Goal: Information Seeking & Learning: Find specific fact

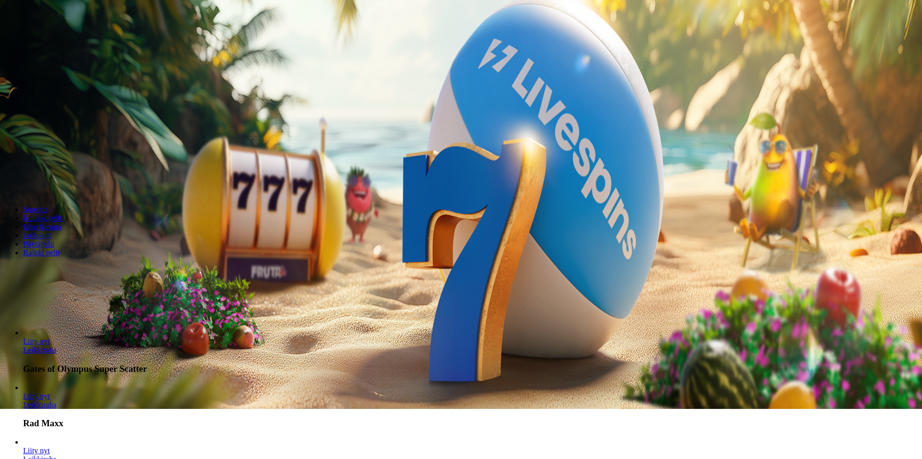
scroll to position [96, 0]
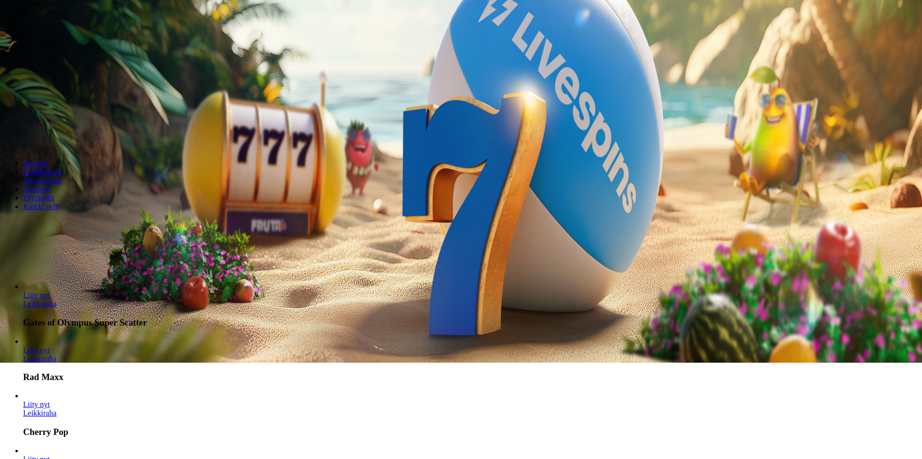
drag, startPoint x: 566, startPoint y: 161, endPoint x: 559, endPoint y: 149, distance: 14.2
click at [566, 161] on header "Suositut Kolikkopelit Live Kasino Jackpotit Pöytäpelit Kaikki pelit" at bounding box center [461, 185] width 914 height 86
drag, startPoint x: 396, startPoint y: 80, endPoint x: 633, endPoint y: 82, distance: 237.3
click at [633, 82] on form "200 Ilmaiskierrosta €50 €150 €250 *** € € Talleta ja pelaa 200 kierrätysvapaata…" at bounding box center [461, 73] width 914 height 138
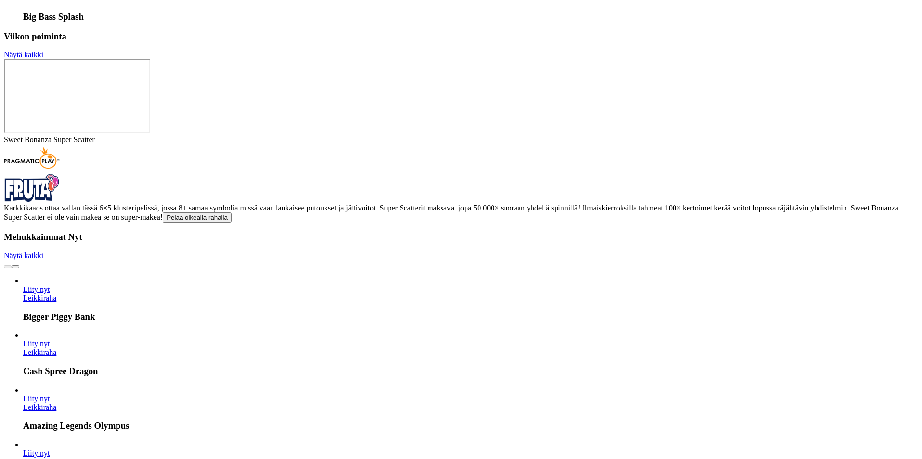
scroll to position [2444, 0]
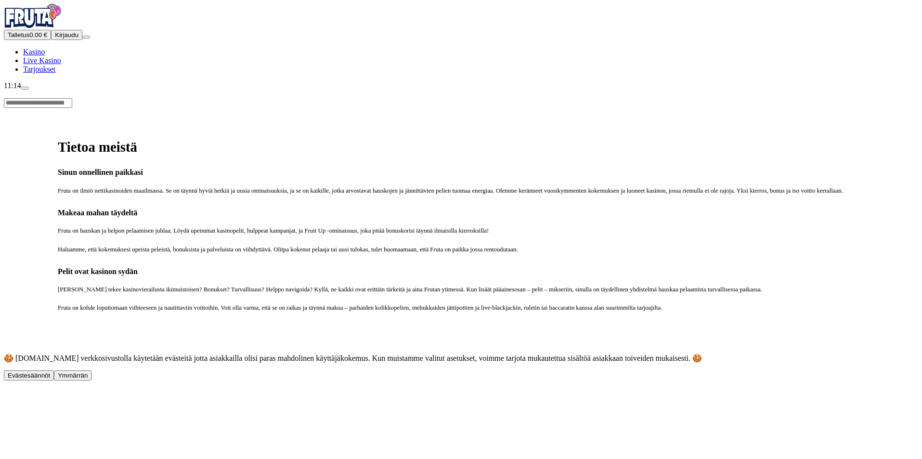
drag, startPoint x: 874, startPoint y: 437, endPoint x: 516, endPoint y: 346, distance: 369.3
click at [88, 379] on span "Ymmärrän" at bounding box center [73, 375] width 30 height 7
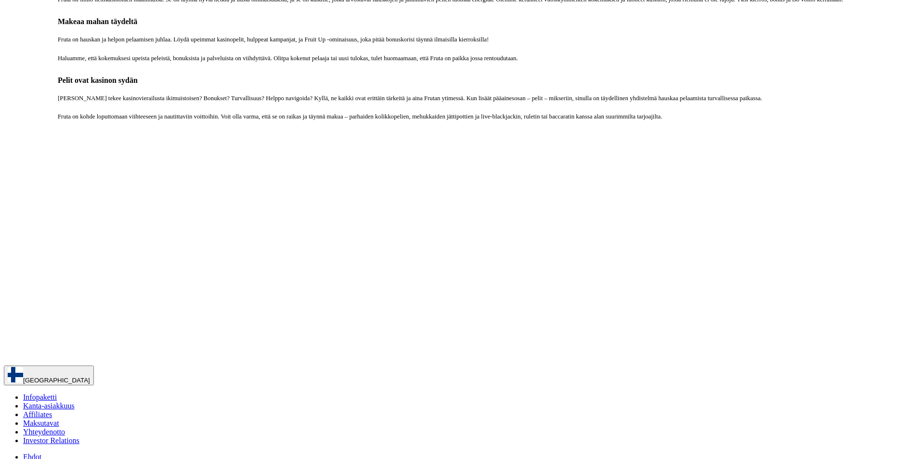
scroll to position [193, 0]
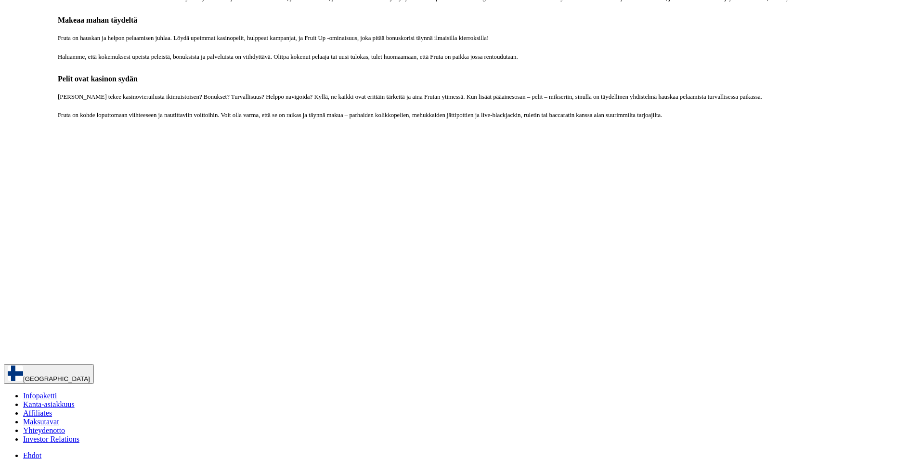
click at [41, 451] on span "Ehdot" at bounding box center [32, 455] width 18 height 8
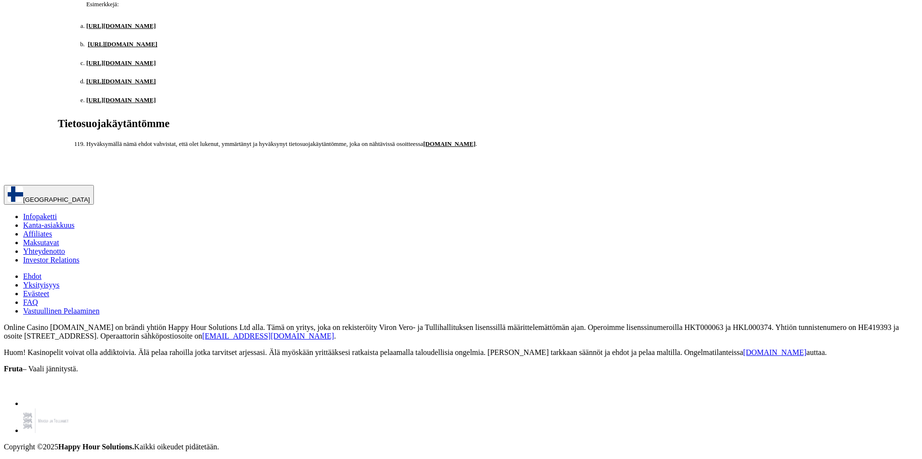
scroll to position [8941, 0]
click at [94, 205] on button "[GEOGRAPHIC_DATA]" at bounding box center [49, 195] width 90 height 20
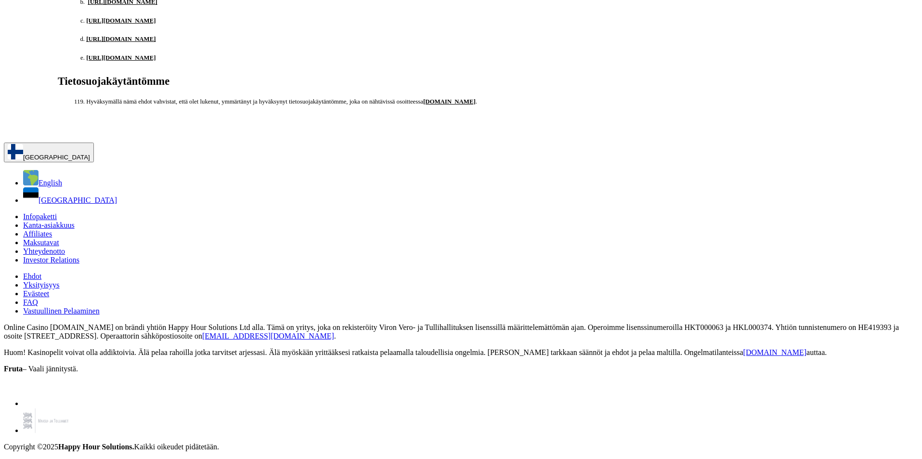
click at [62, 187] on span "English" at bounding box center [51, 183] width 24 height 8
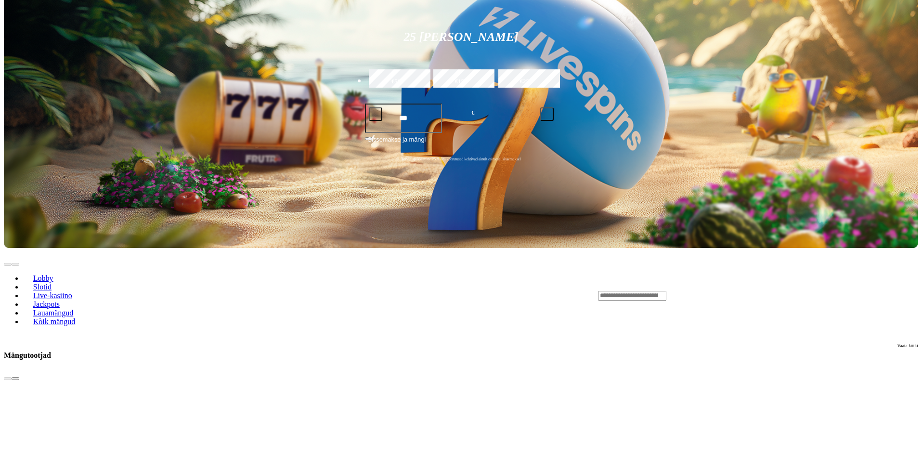
scroll to position [207, 0]
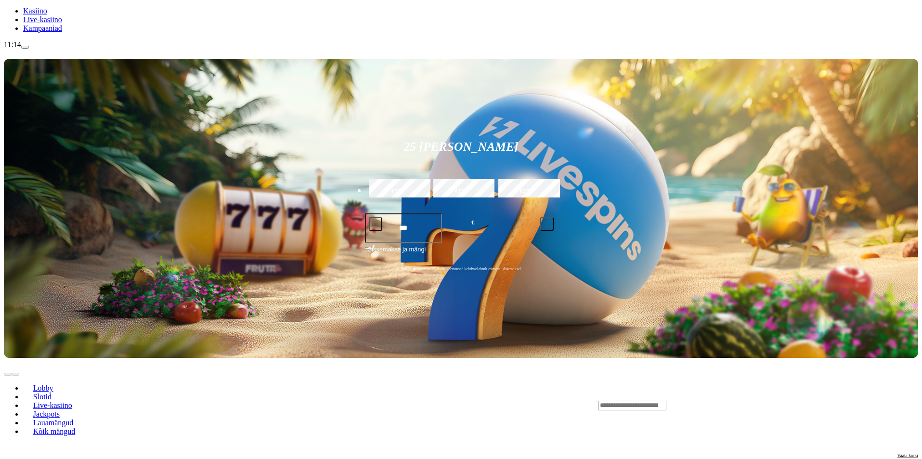
scroll to position [248, 0]
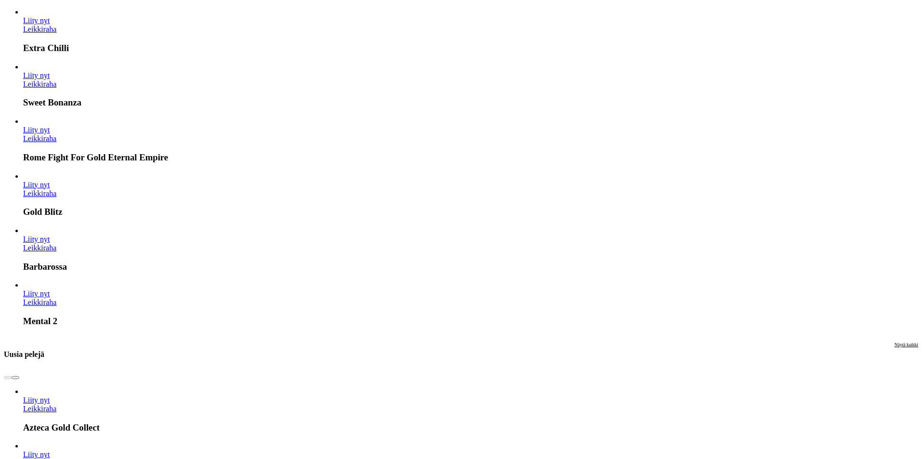
scroll to position [578, 0]
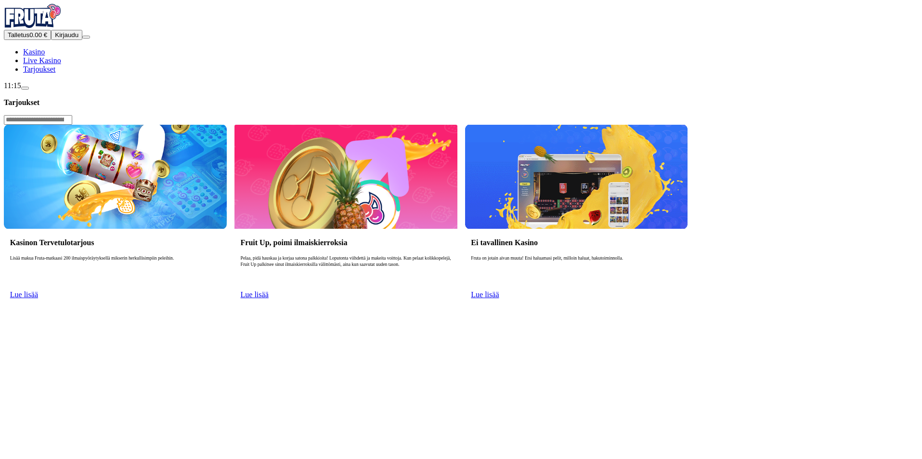
click at [38, 290] on span "Lue lisää" at bounding box center [24, 294] width 28 height 8
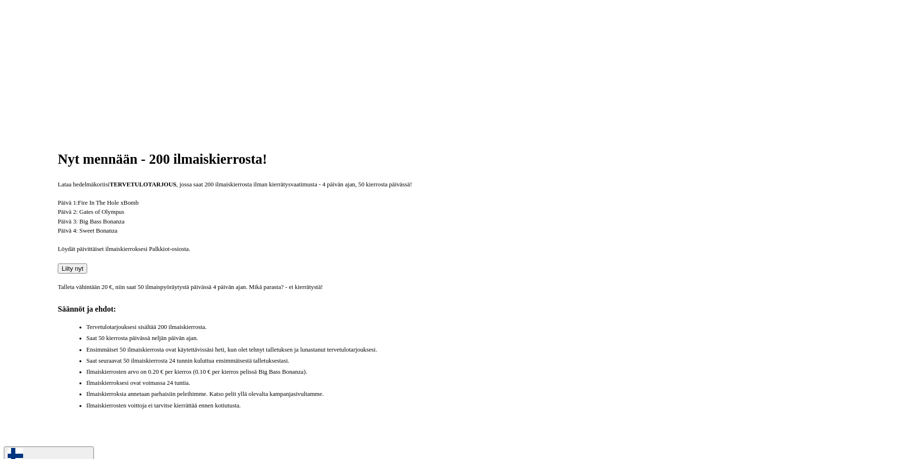
scroll to position [337, 0]
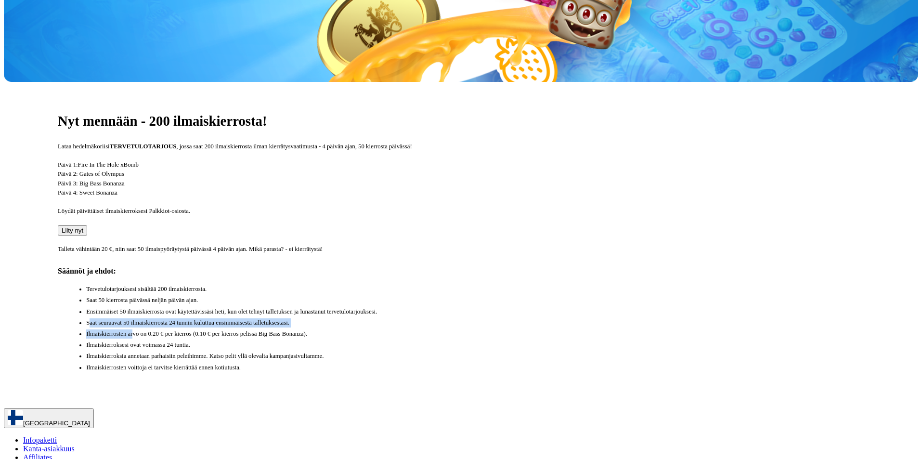
drag, startPoint x: 230, startPoint y: 235, endPoint x: 290, endPoint y: 242, distance: 60.5
click at [290, 284] on ul "Tervetulotarjouksesi sisältää 200 ilmaiskierrosta. Saat 50 kierrosta päivässä n…" at bounding box center [465, 328] width 797 height 88
drag, startPoint x: 337, startPoint y: 255, endPoint x: 367, endPoint y: 244, distance: 31.8
click at [367, 284] on ul "Tervetulotarjouksesi sisältää 200 ilmaiskierrosta. Saat 50 kierrosta päivässä n…" at bounding box center [465, 328] width 797 height 88
click at [352, 340] on li "Ilmaiskierroksesi ovat voimassa 24 tuntia." at bounding box center [475, 344] width 778 height 9
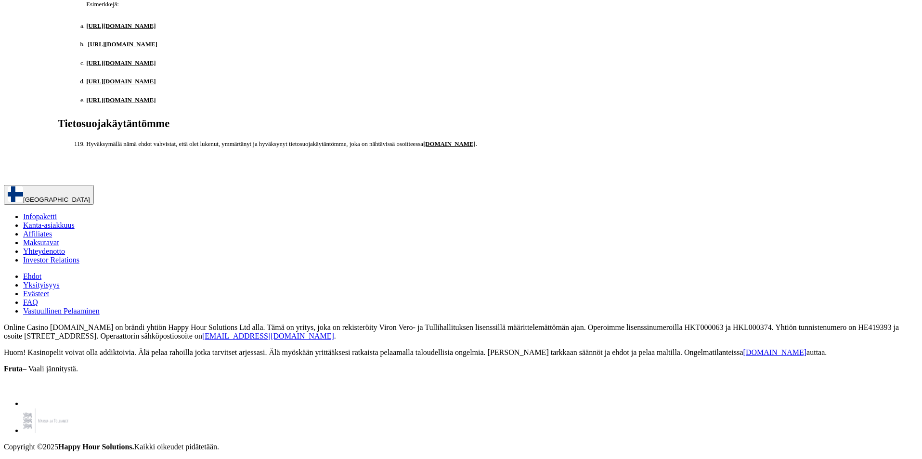
scroll to position [8941, 0]
click at [57, 220] on span "Infopaketti" at bounding box center [40, 216] width 34 height 8
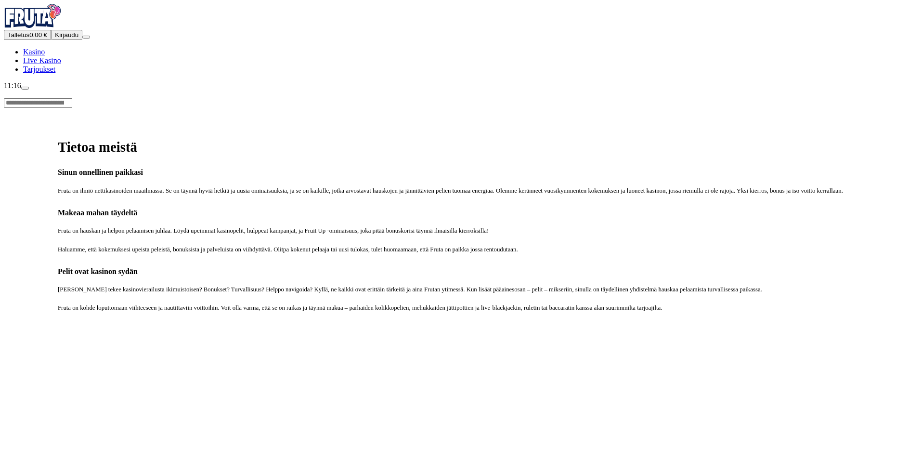
scroll to position [227, 0]
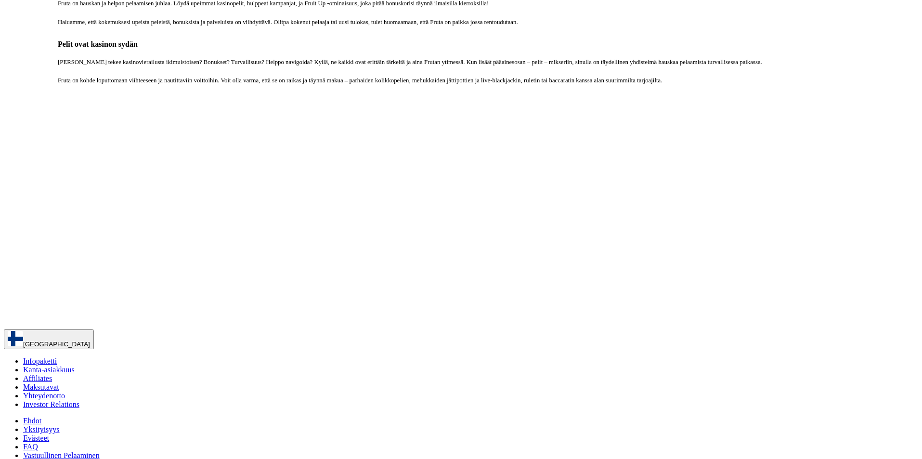
click at [38, 442] on span "FAQ" at bounding box center [30, 446] width 15 height 8
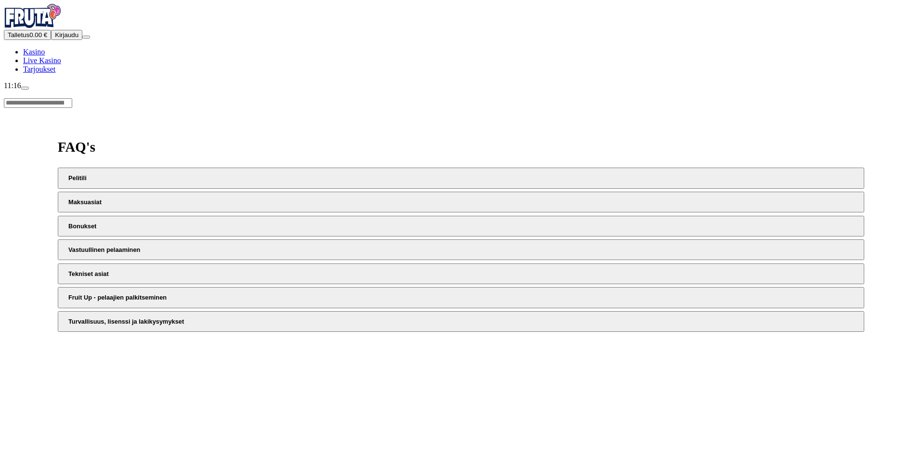
click at [249, 216] on button "Bonukset" at bounding box center [461, 226] width 806 height 21
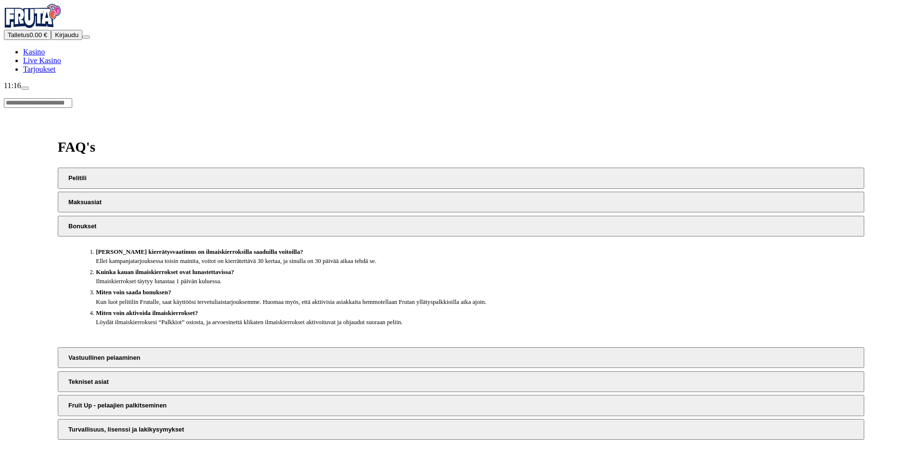
click at [270, 371] on button "Tekniset asiat" at bounding box center [461, 381] width 806 height 21
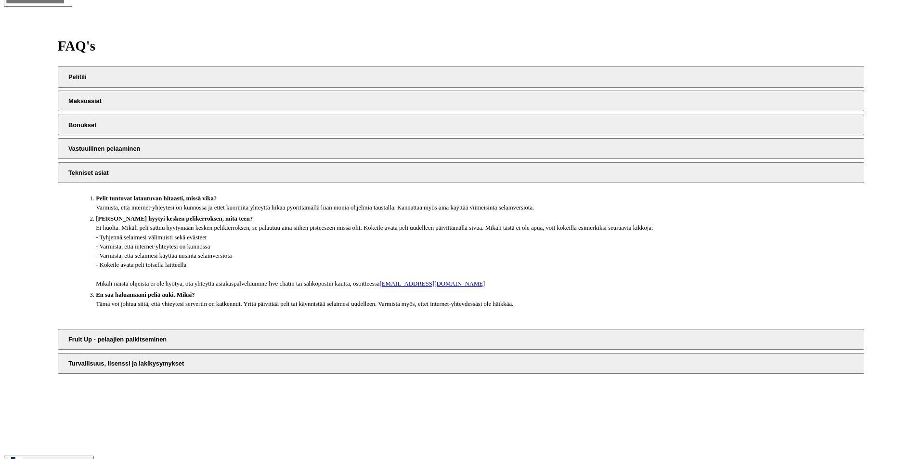
scroll to position [193, 0]
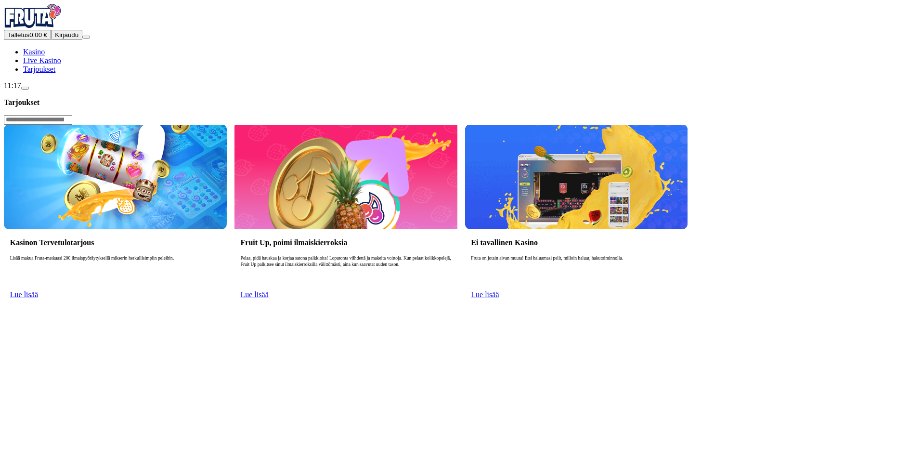
drag, startPoint x: 437, startPoint y: 207, endPoint x: 396, endPoint y: 213, distance: 41.8
click at [269, 290] on span "Lue lisää" at bounding box center [255, 294] width 28 height 8
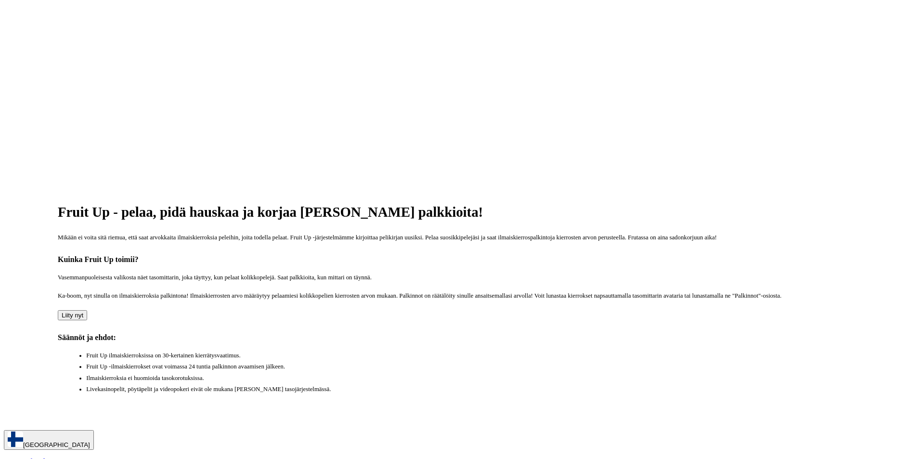
scroll to position [144, 0]
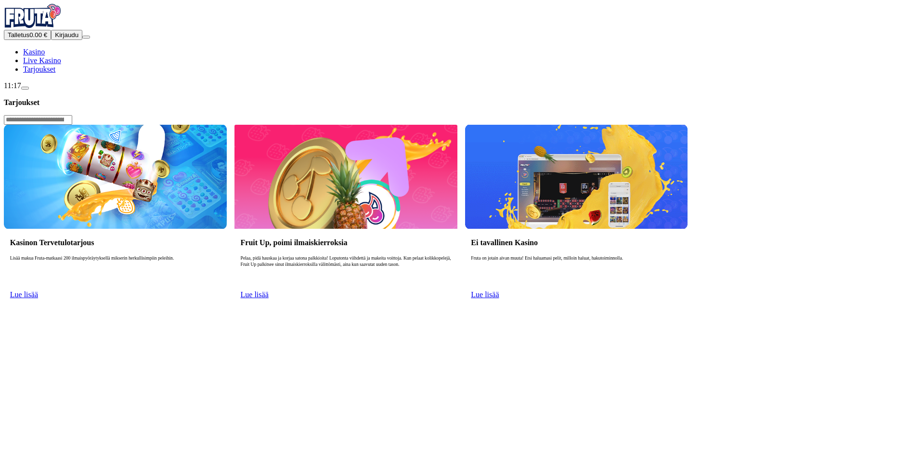
click at [499, 290] on span "Lue lisää" at bounding box center [485, 294] width 28 height 8
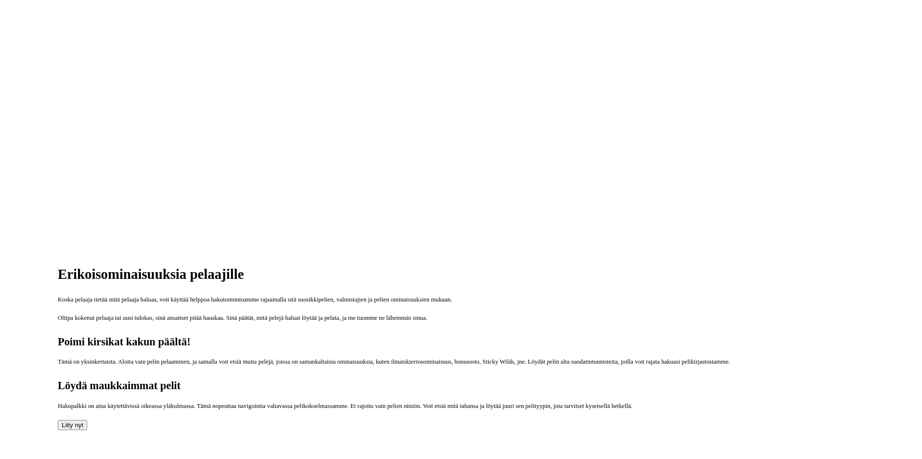
scroll to position [241, 0]
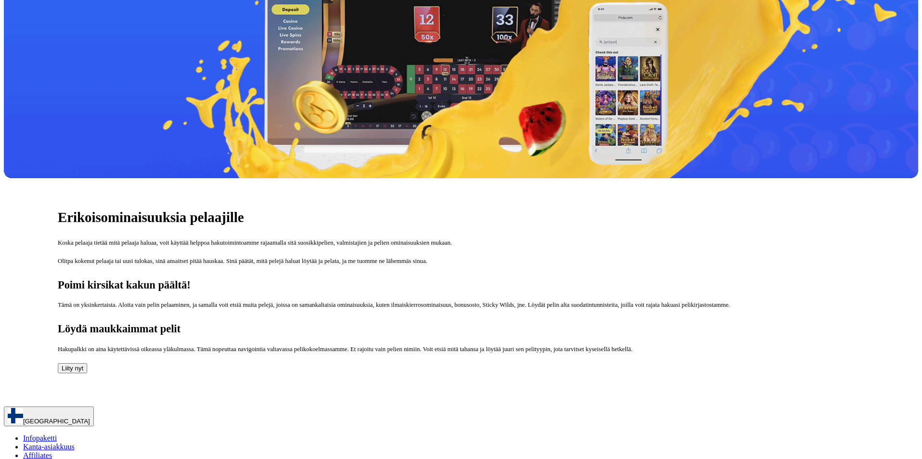
drag, startPoint x: 296, startPoint y: 245, endPoint x: 262, endPoint y: 240, distance: 34.0
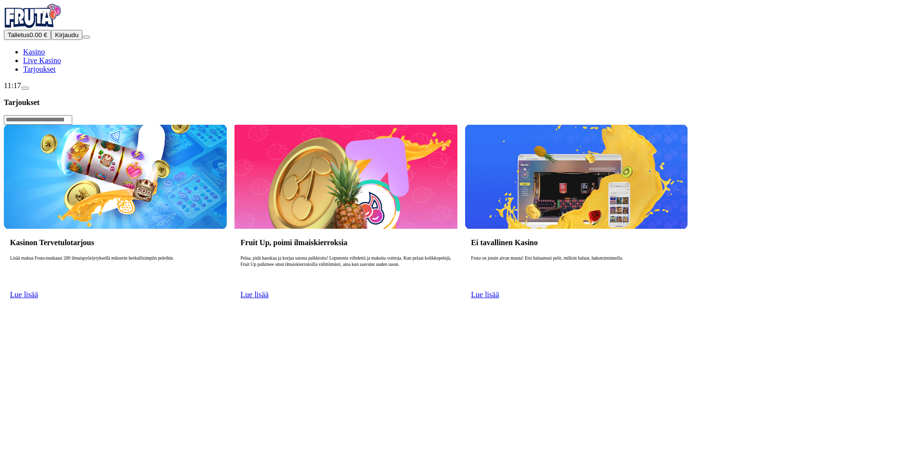
click at [38, 290] on span "Lue lisää" at bounding box center [24, 294] width 28 height 8
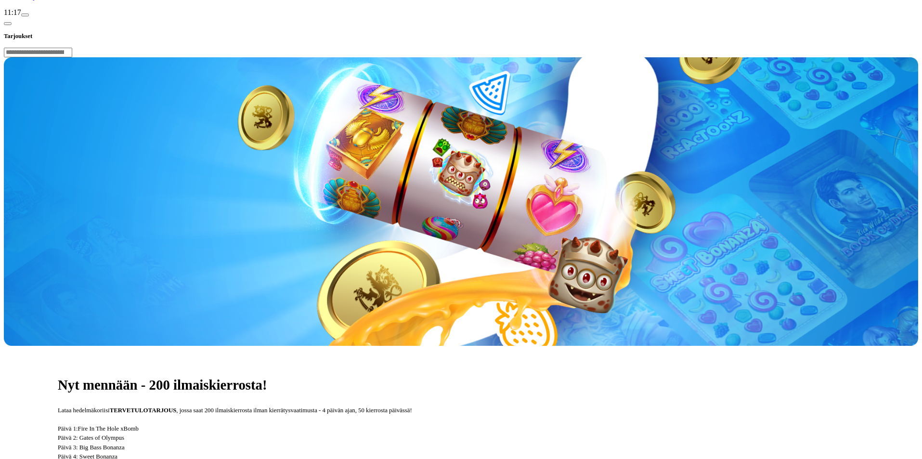
scroll to position [144, 0]
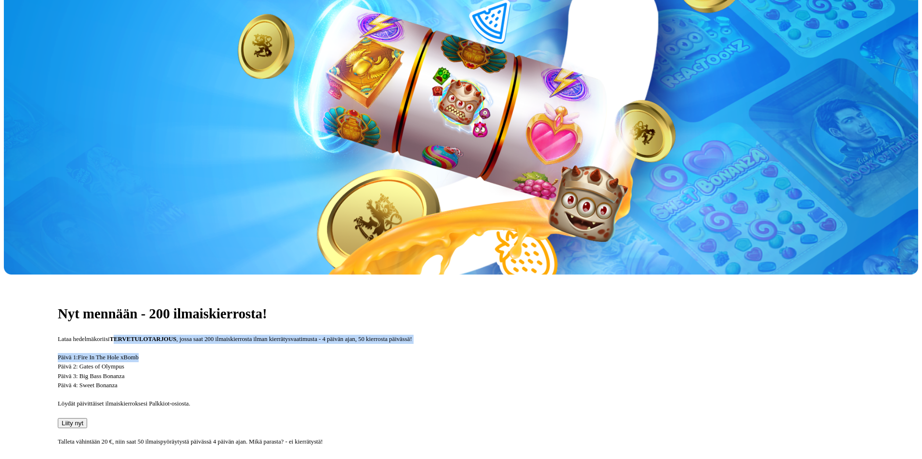
drag, startPoint x: 296, startPoint y: 197, endPoint x: 590, endPoint y: 201, distance: 294.1
click at [451, 274] on div "Nyt mennään - 200 ilmaiskierrosta! Lataa hedelmäkoriisi TERVETULOTARJOUS , joss…" at bounding box center [461, 437] width 914 height 326
click at [590, 334] on p "Lataa hedelmäkoriisi TERVETULOTARJOUS , jossa saat 200 ilmaiskierrosta ilman ki…" at bounding box center [461, 338] width 806 height 9
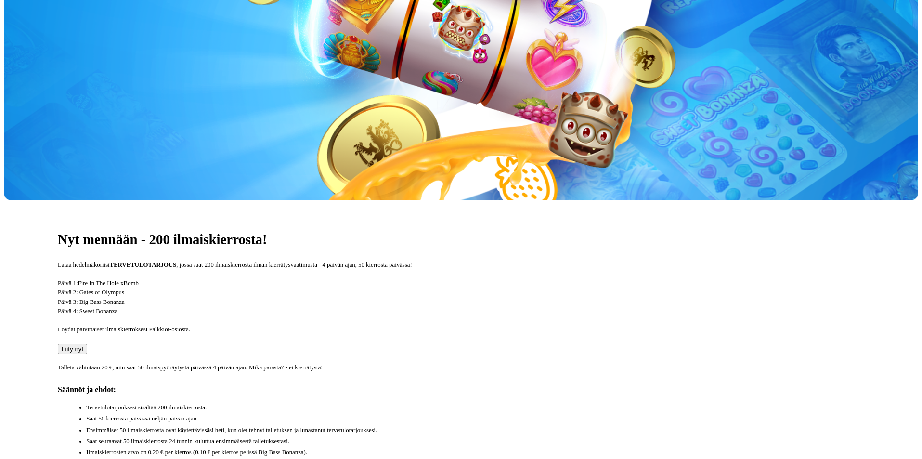
scroll to position [289, 0]
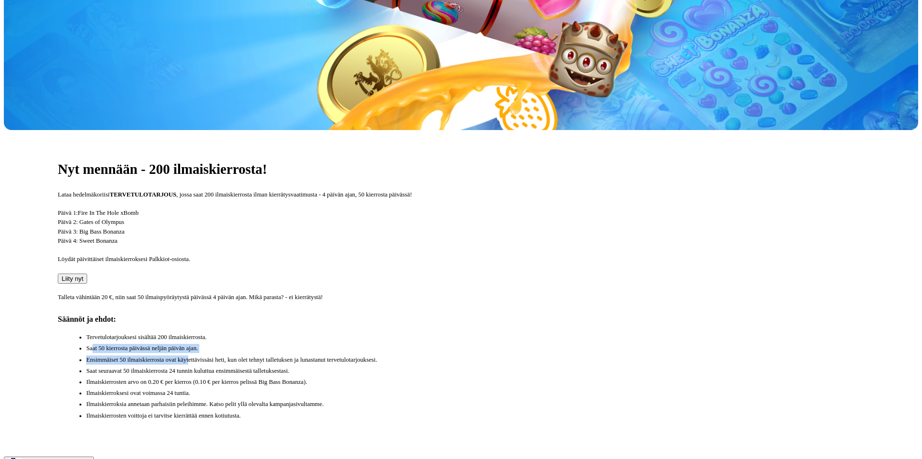
drag, startPoint x: 231, startPoint y: 255, endPoint x: 370, endPoint y: 263, distance: 139.8
click at [370, 333] on ul "Tervetulotarjouksesi sisältää 200 ilmaiskierrosta. Saat 50 kierrosta päivässä n…" at bounding box center [465, 377] width 797 height 88
click at [356, 355] on li "Ensimmäiset 50 ilmaiskierrosta ovat käytettävissäsi heti, kun olet tehnyt talle…" at bounding box center [475, 359] width 778 height 9
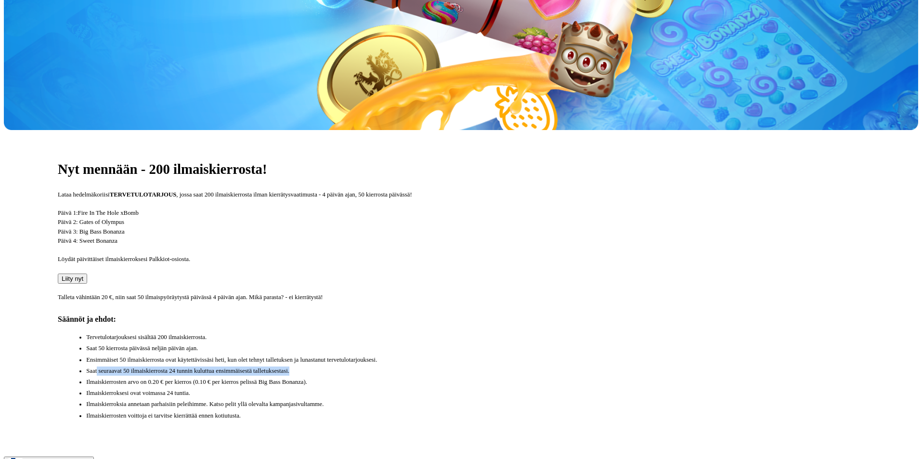
drag, startPoint x: 239, startPoint y: 281, endPoint x: 569, endPoint y: 274, distance: 329.7
click at [569, 366] on li "Saat seuraavat 50 ilmaiskierrosta 24 tunnin kuluttua ensimmäisestä talletuksest…" at bounding box center [475, 370] width 778 height 9
drag, startPoint x: 245, startPoint y: 307, endPoint x: 242, endPoint y: 314, distance: 8.6
click at [269, 388] on li "Ilmaiskierroksesi ovat voimassa 24 tuntia." at bounding box center [475, 392] width 778 height 9
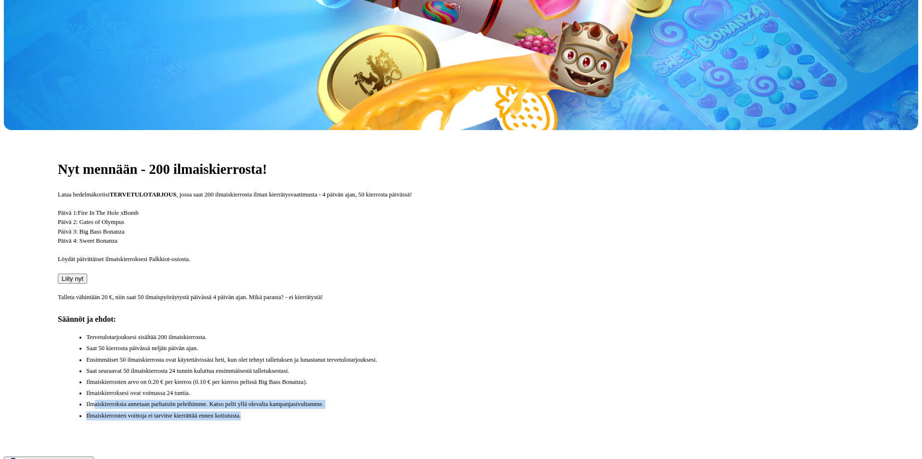
drag, startPoint x: 234, startPoint y: 320, endPoint x: 596, endPoint y: 339, distance: 361.9
click at [596, 339] on ul "Tervetulotarjouksesi sisältää 200 ilmaiskierrosta. Saat 50 kierrosta päivässä n…" at bounding box center [465, 377] width 797 height 88
click at [645, 344] on div "Nyt mennään - 200 ilmaiskierrosta! Lataa hedelmäkoriisi TERVETULOTARJOUS , joss…" at bounding box center [461, 293] width 914 height 326
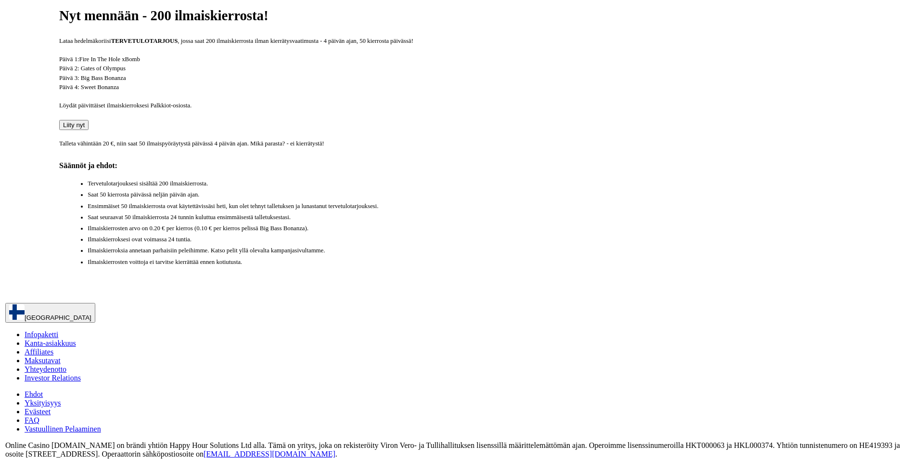
scroll to position [0, 0]
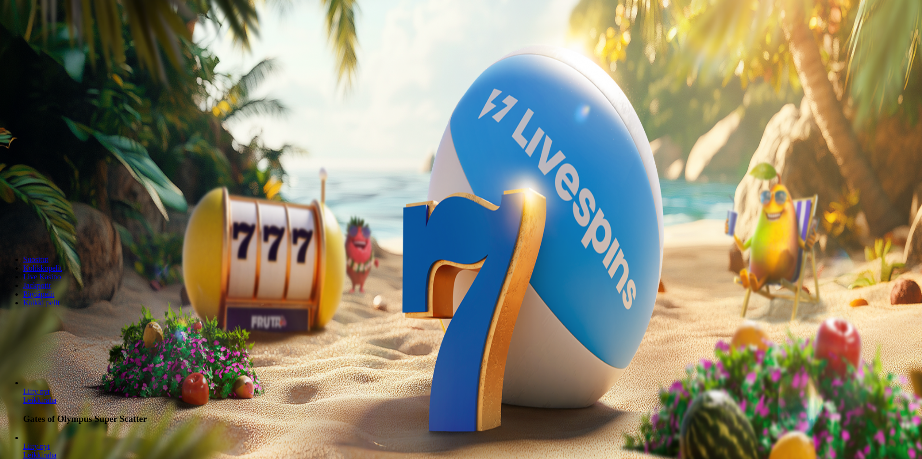
click at [55, 73] on span "Tarjoukset" at bounding box center [39, 69] width 32 height 8
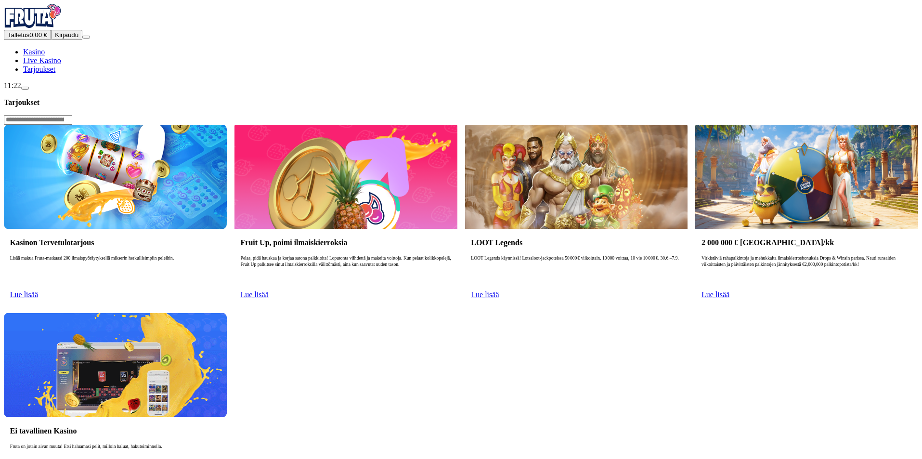
click at [38, 290] on span "Lue lisää" at bounding box center [24, 294] width 28 height 8
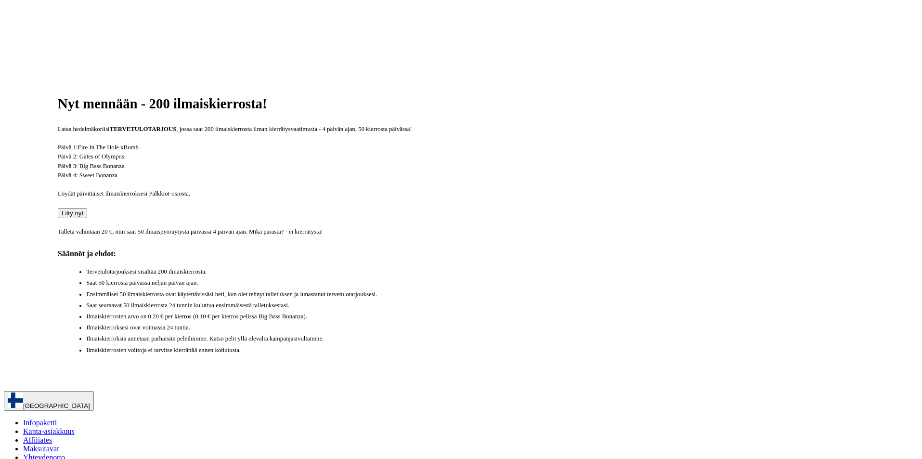
scroll to position [433, 0]
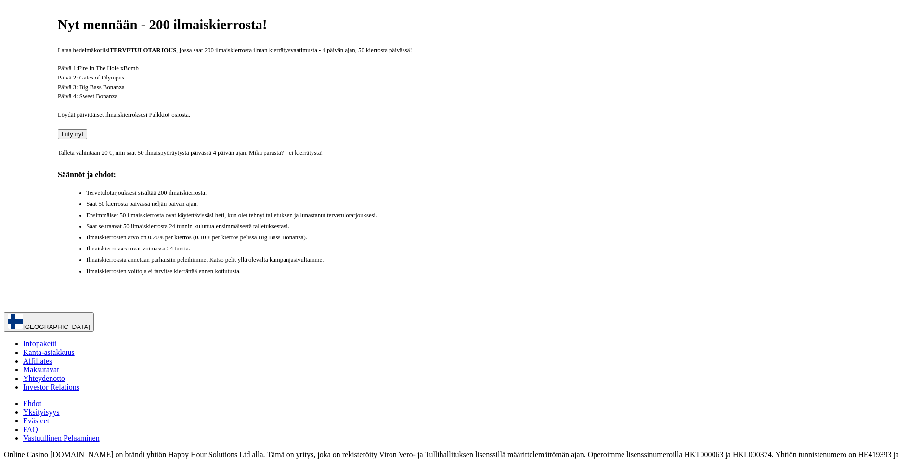
click at [41, 399] on span "Ehdot" at bounding box center [32, 403] width 18 height 8
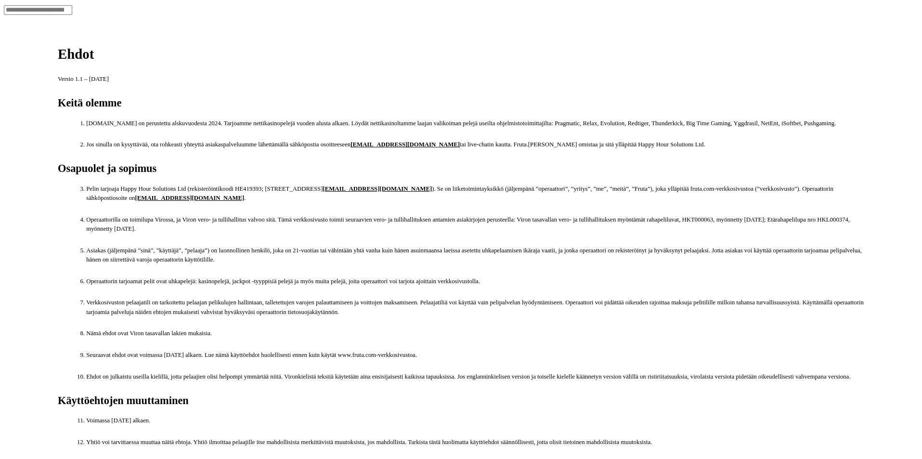
scroll to position [193, 0]
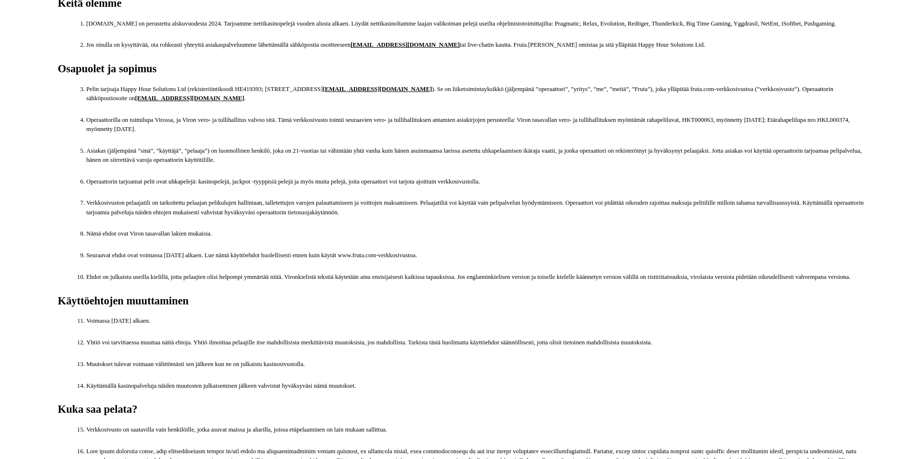
drag, startPoint x: 920, startPoint y: 19, endPoint x: 919, endPoint y: 52, distance: 32.7
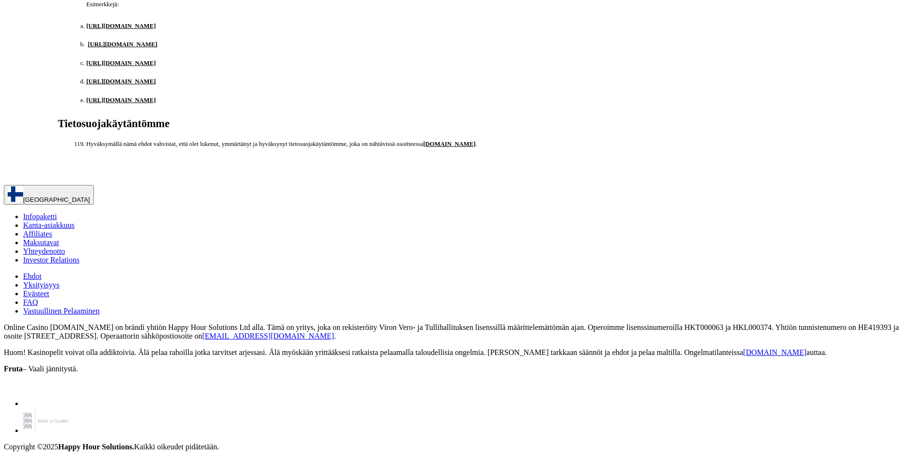
scroll to position [7198, 0]
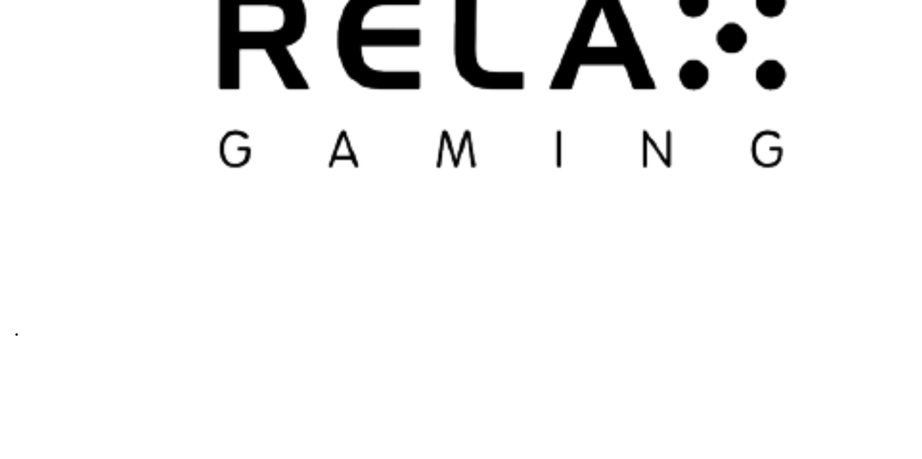
scroll to position [2590, 0]
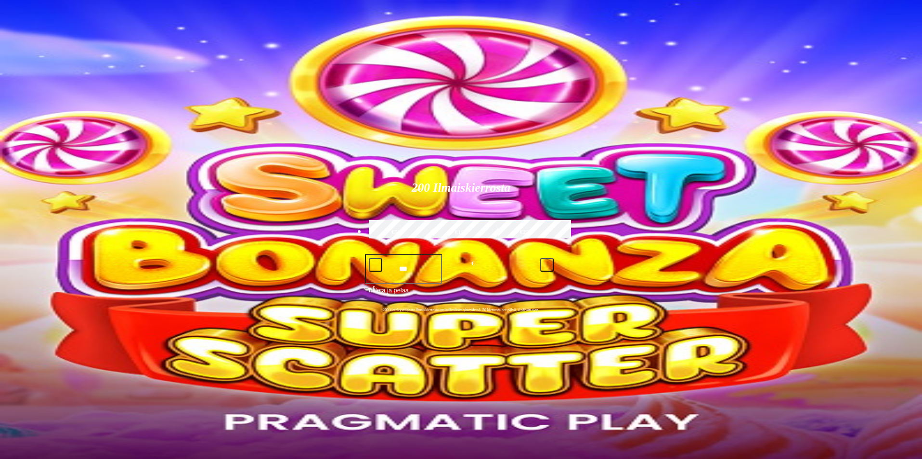
drag, startPoint x: 921, startPoint y: 22, endPoint x: 919, endPoint y: 68, distance: 46.2
click at [42, 73] on span "Tarjoukset" at bounding box center [39, 69] width 32 height 8
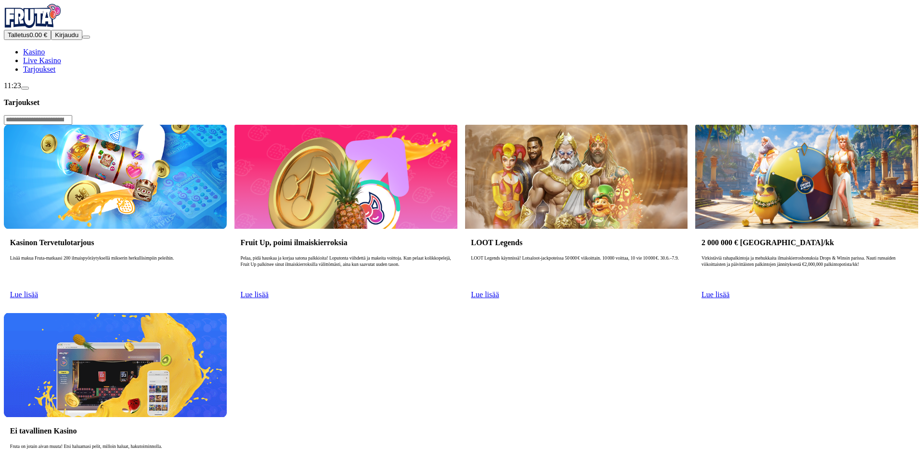
click at [227, 313] on img at bounding box center [115, 365] width 223 height 104
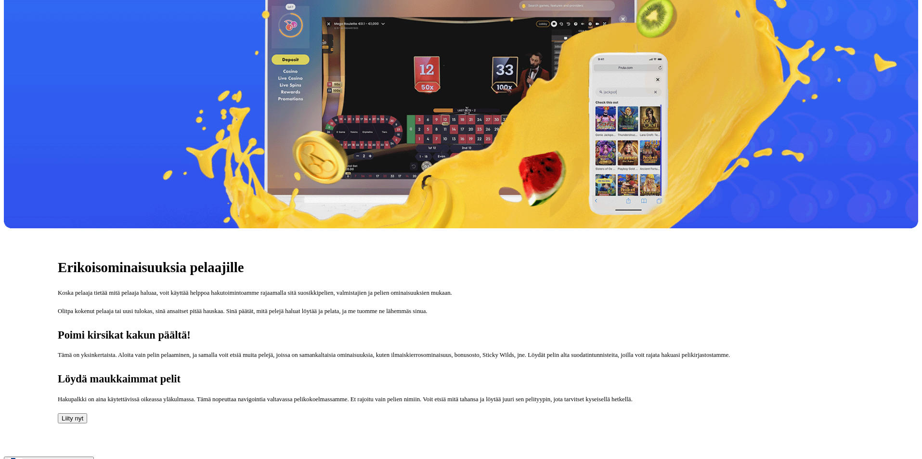
scroll to position [241, 0]
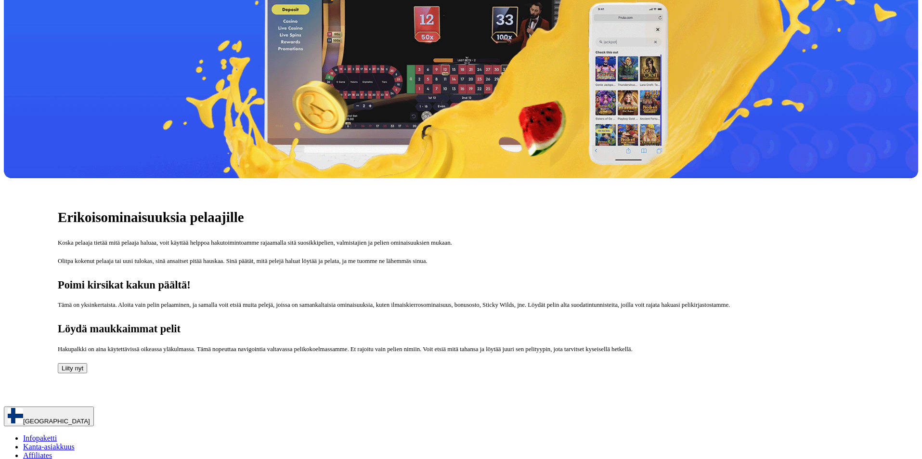
drag, startPoint x: 365, startPoint y: 305, endPoint x: 359, endPoint y: 305, distance: 6.3
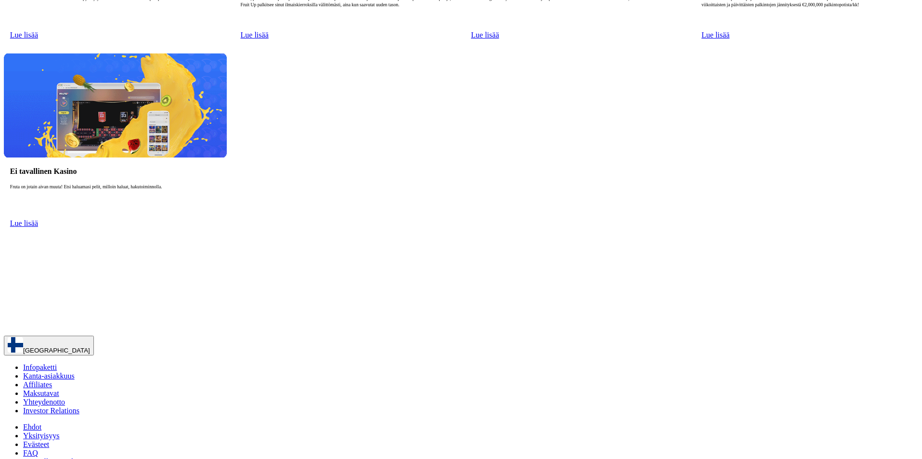
scroll to position [275, 0]
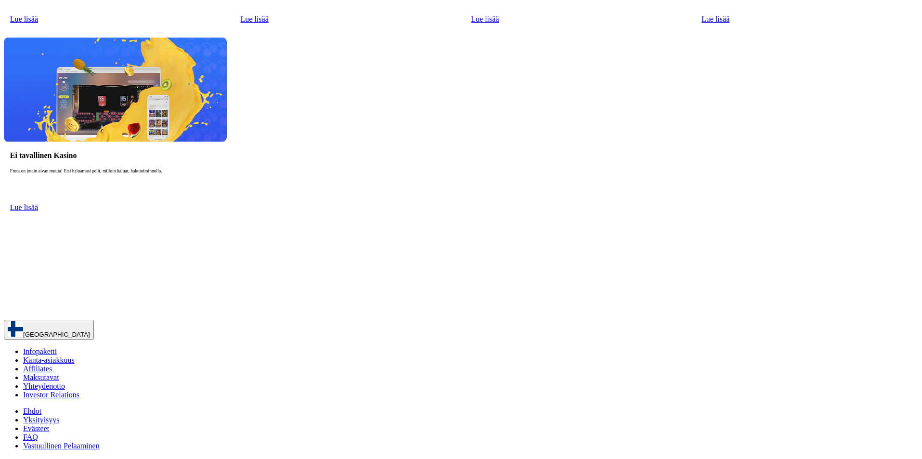
click at [49, 424] on span "Evästeet" at bounding box center [36, 428] width 26 height 8
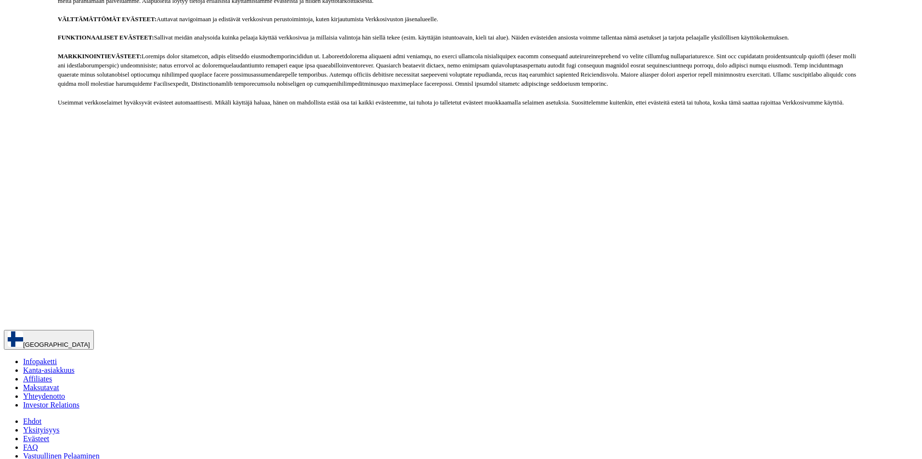
scroll to position [227, 0]
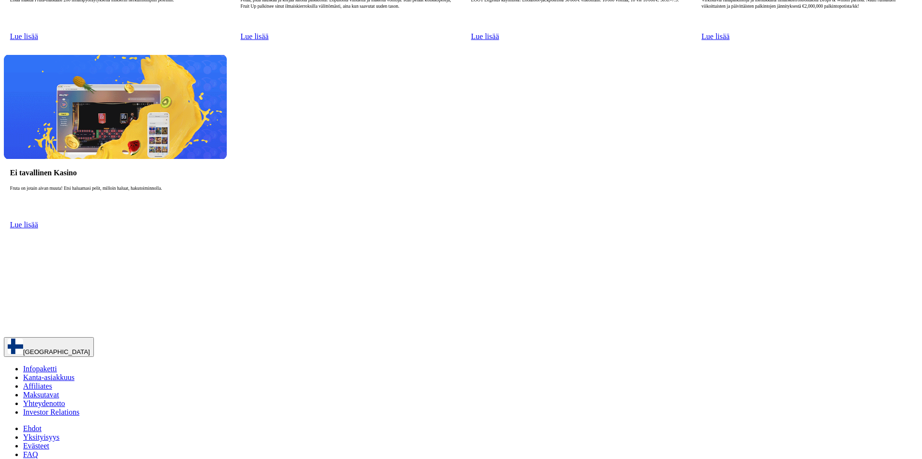
scroll to position [275, 0]
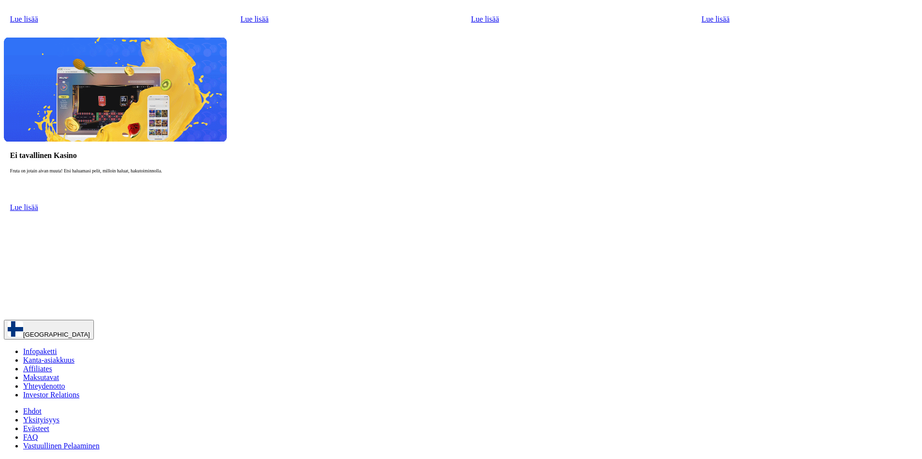
click at [38, 433] on link "FAQ" at bounding box center [30, 437] width 15 height 8
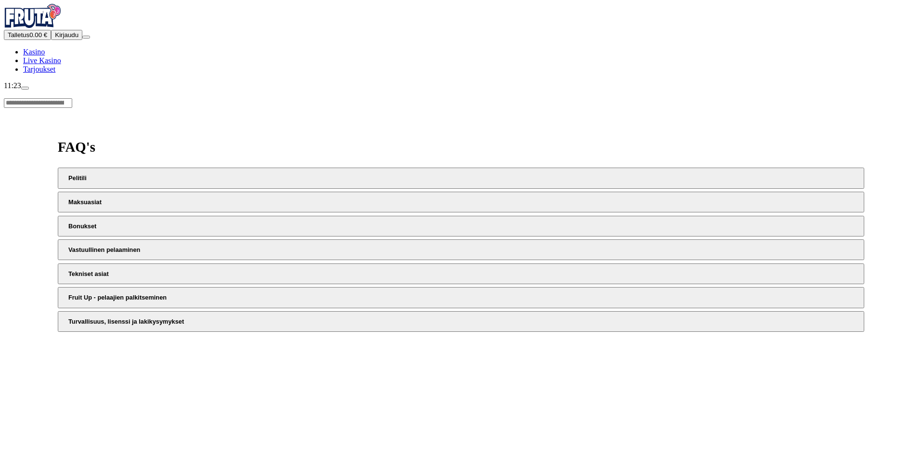
click at [268, 167] on button "Pelitili" at bounding box center [461, 177] width 806 height 21
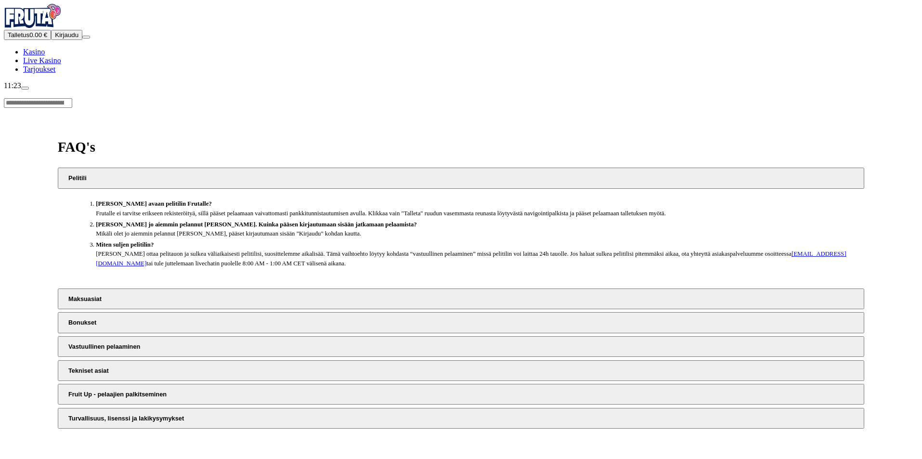
click at [268, 167] on button "Pelitili" at bounding box center [461, 177] width 806 height 21
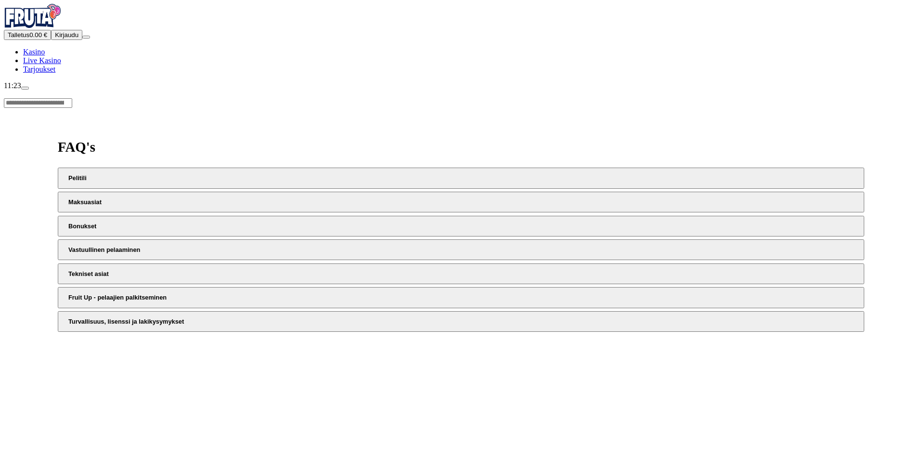
click at [260, 192] on button "Maksuasiat" at bounding box center [461, 202] width 806 height 21
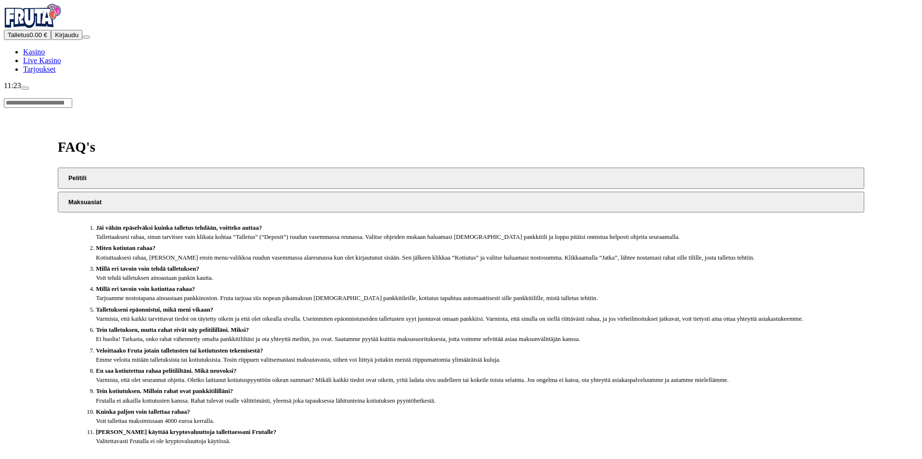
click at [260, 192] on button "Maksuasiat" at bounding box center [461, 202] width 806 height 21
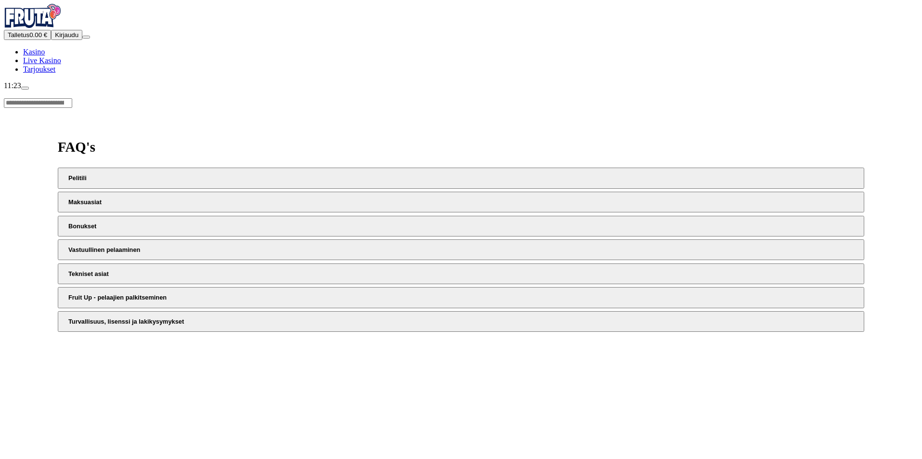
click at [255, 216] on button "Bonukset" at bounding box center [461, 226] width 806 height 21
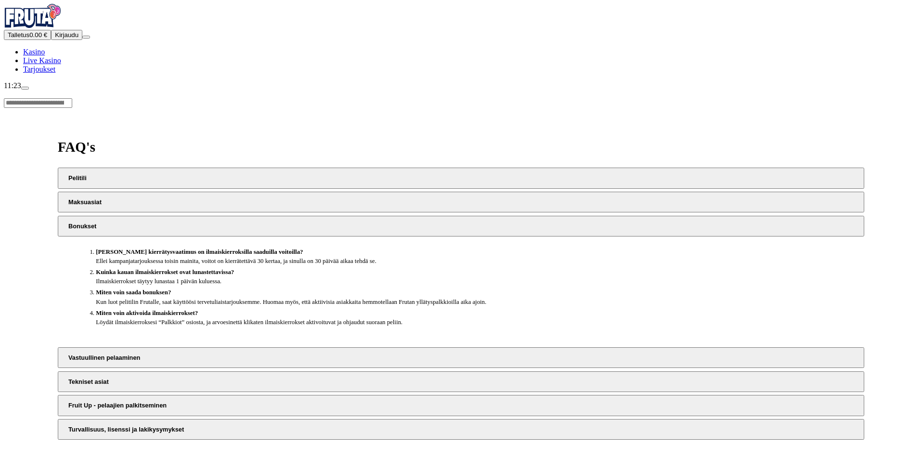
drag, startPoint x: 255, startPoint y: 169, endPoint x: 260, endPoint y: 167, distance: 5.0
click at [260, 216] on button "Bonukset" at bounding box center [461, 226] width 806 height 21
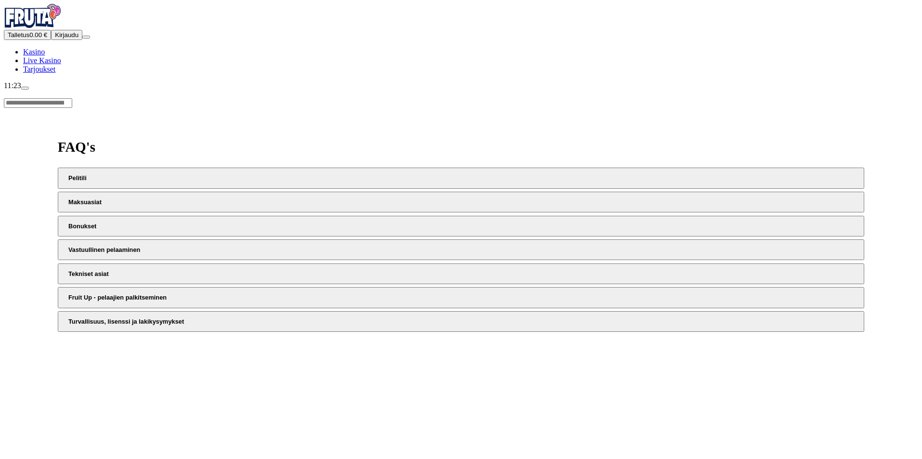
click at [248, 239] on button "Vastuullinen pelaaminen" at bounding box center [461, 249] width 806 height 21
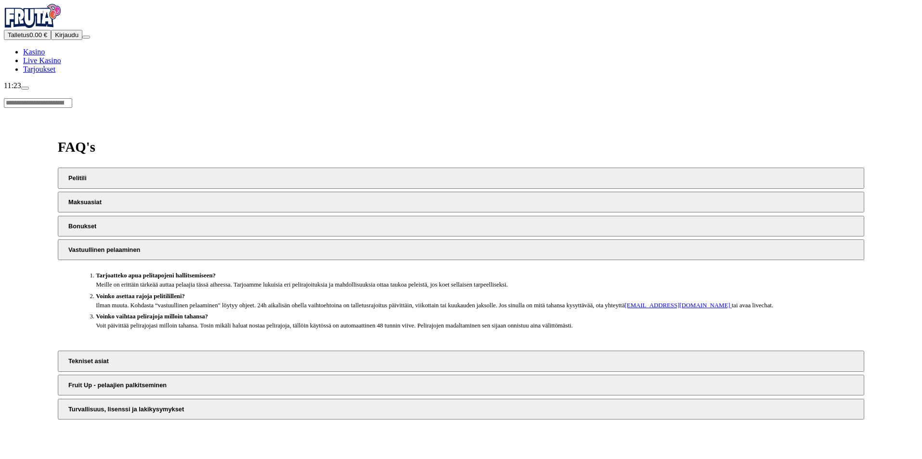
click at [248, 239] on button "Vastuullinen pelaaminen" at bounding box center [461, 249] width 806 height 21
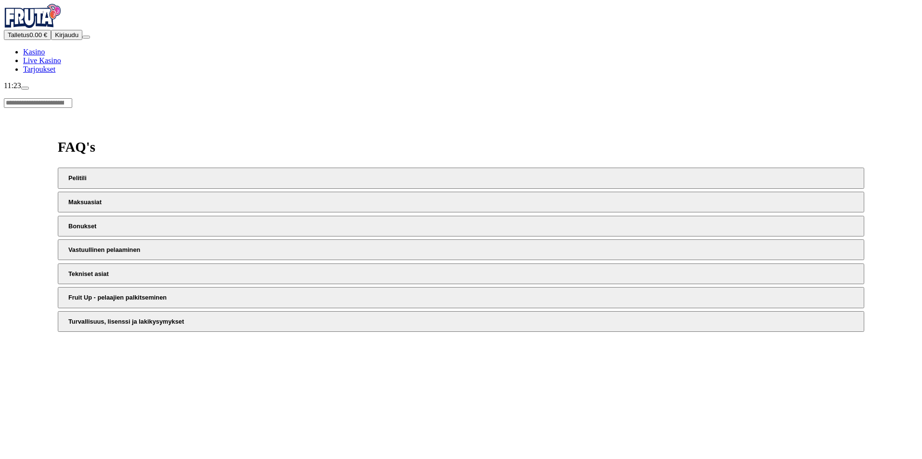
click at [244, 236] on div "Pelitili Maksuasiat Bonukset Vastuullinen pelaaminen Tekniset asiat Fruit Up - …" at bounding box center [461, 249] width 806 height 164
click at [246, 263] on button "Tekniset asiat" at bounding box center [461, 273] width 806 height 21
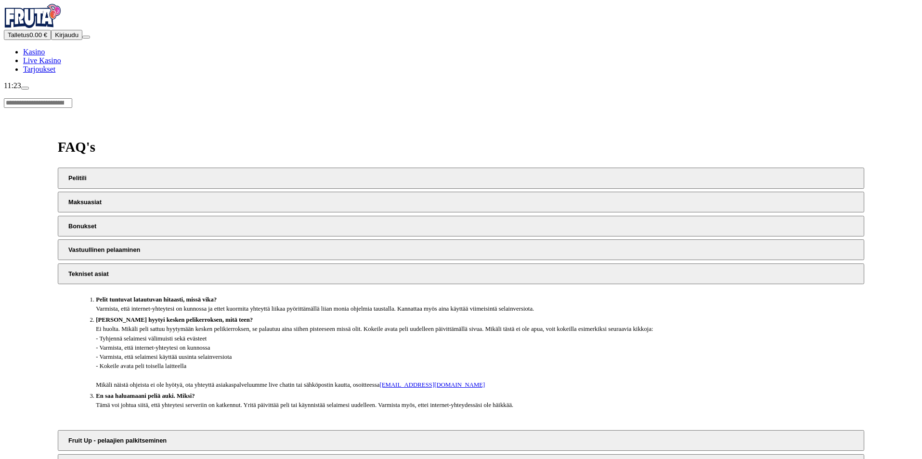
click at [246, 263] on button "Tekniset asiat" at bounding box center [461, 273] width 806 height 21
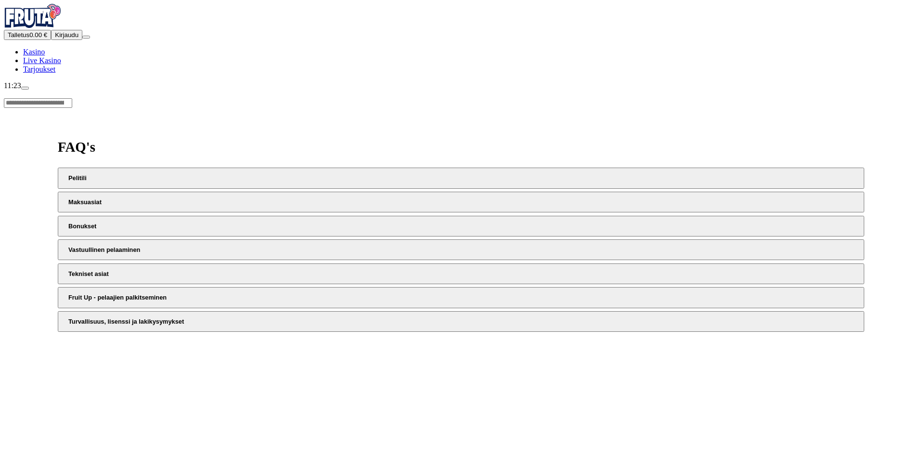
click at [246, 287] on button "Fruit Up - pelaajien palkitseminen" at bounding box center [461, 297] width 806 height 21
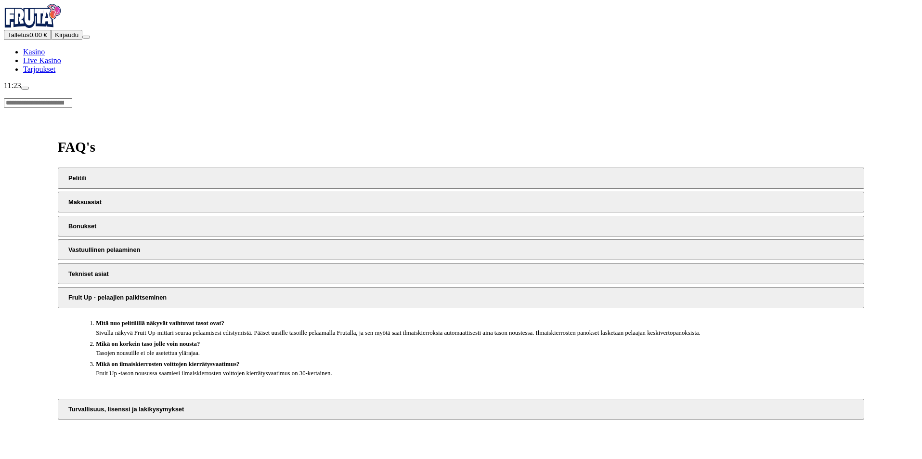
click at [246, 287] on button "Fruit Up - pelaajien palkitseminen" at bounding box center [461, 297] width 806 height 21
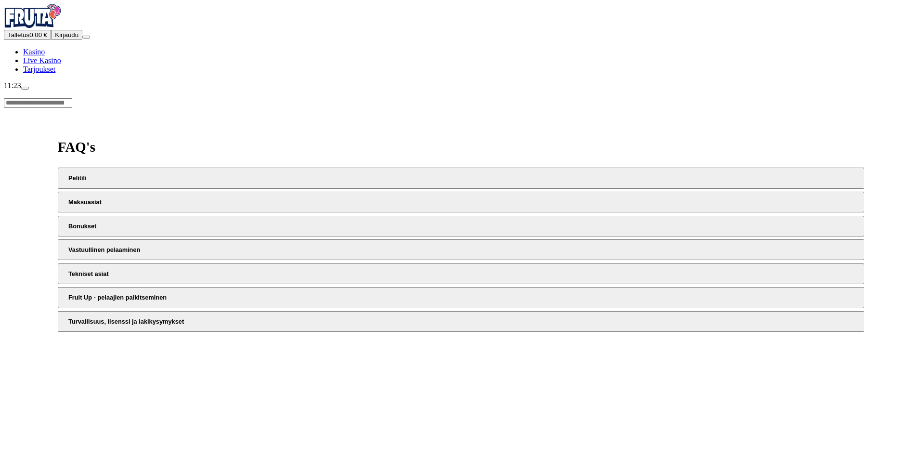
click at [251, 311] on button "Turvallisuus, lisenssi ja lakikysymykset" at bounding box center [461, 321] width 806 height 21
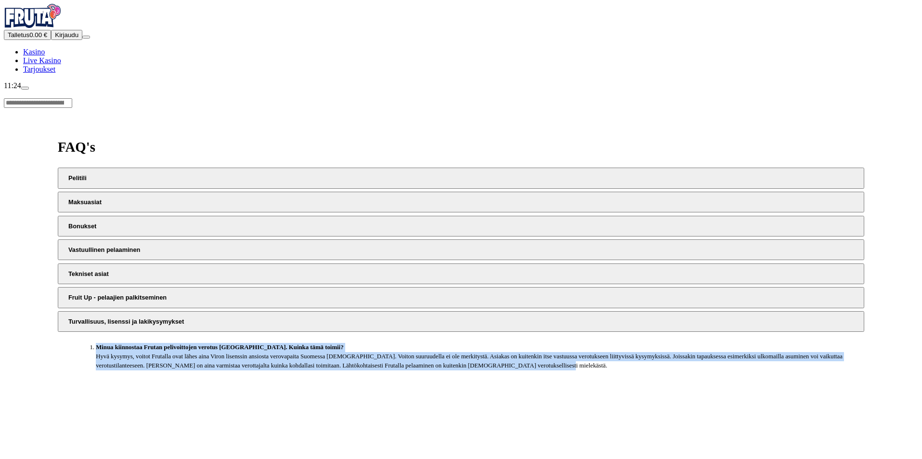
drag, startPoint x: 295, startPoint y: 355, endPoint x: 237, endPoint y: 297, distance: 82.0
click at [237, 332] on div "Minua kiinnostaa Frutan pelivoittojen verotus [GEOGRAPHIC_DATA]. Kuinka tämä to…" at bounding box center [461, 360] width 806 height 56
copy li "Minua kiinnostaa Frutan pelivoittojen verotus [GEOGRAPHIC_DATA]. Kuinka tämä to…"
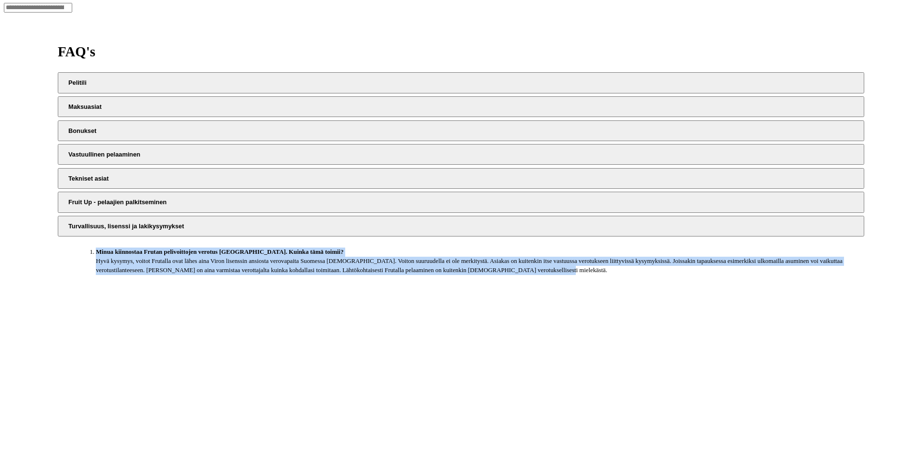
scroll to position [96, 0]
click at [463, 316] on div "FAQ's Pelitili Maksuasiat Bonukset Vastuullinen pelaaminen Tekniset asiat Fruit…" at bounding box center [461, 230] width 914 height 459
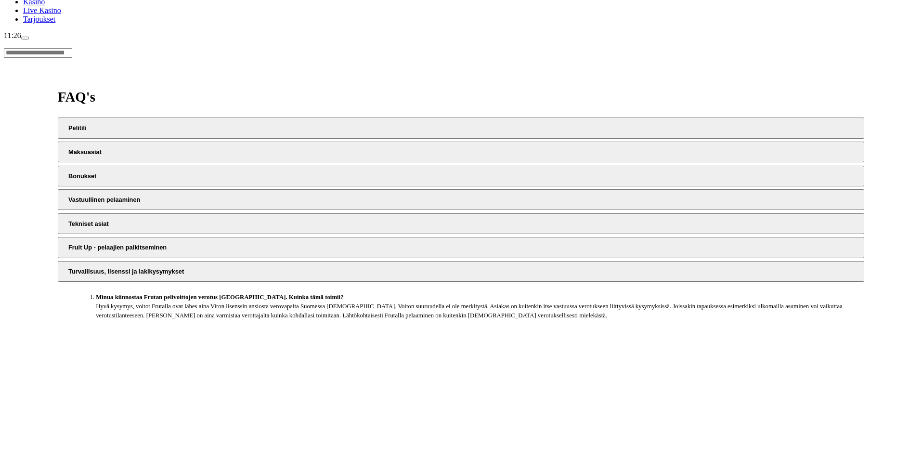
scroll to position [0, 0]
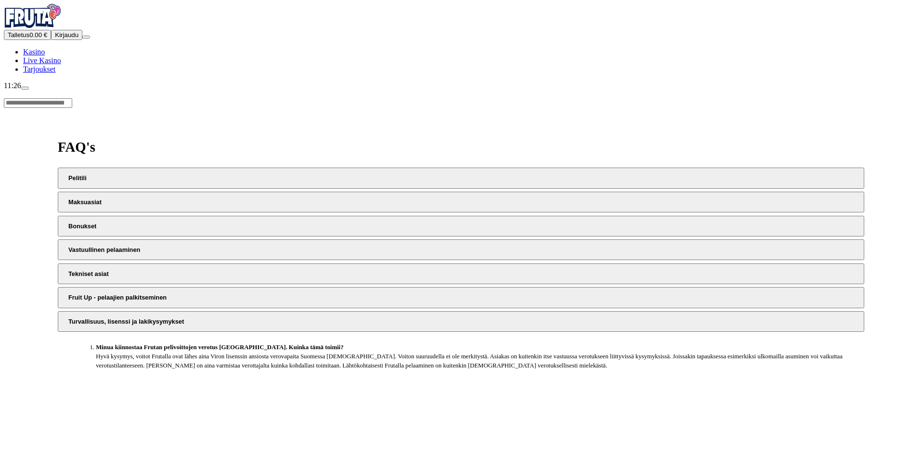
drag, startPoint x: 58, startPoint y: 33, endPoint x: 65, endPoint y: 38, distance: 8.7
click at [59, 28] on img "Primary" at bounding box center [33, 16] width 58 height 24
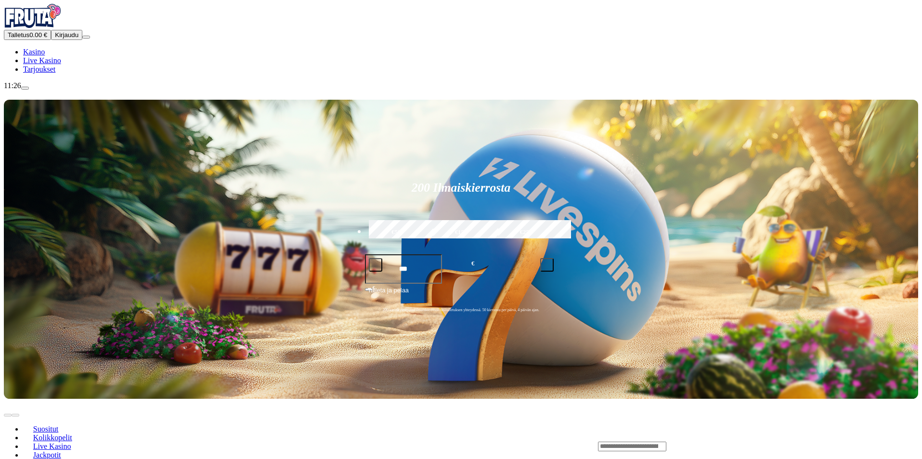
click at [49, 73] on span "Tarjoukset" at bounding box center [39, 69] width 32 height 8
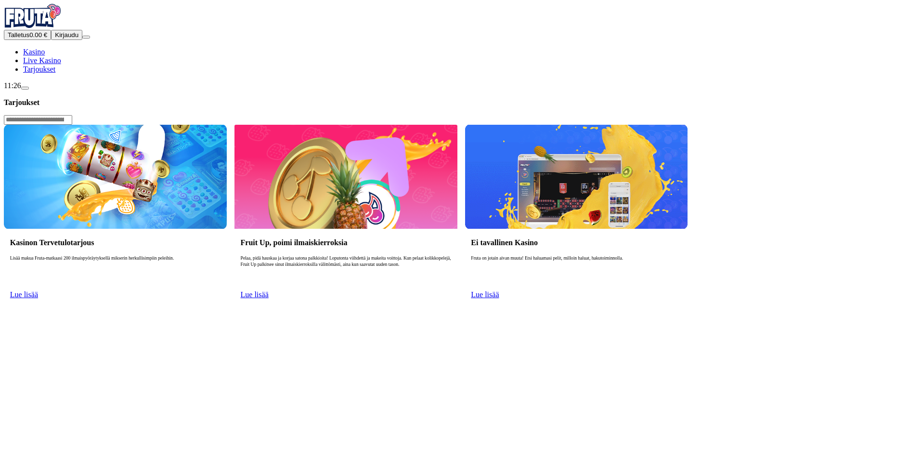
click at [38, 290] on span "Lue lisää" at bounding box center [24, 294] width 28 height 8
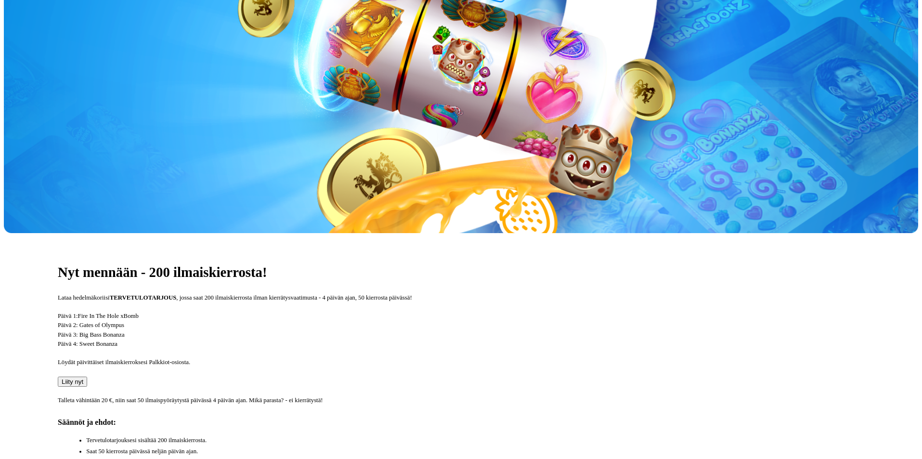
scroll to position [241, 0]
